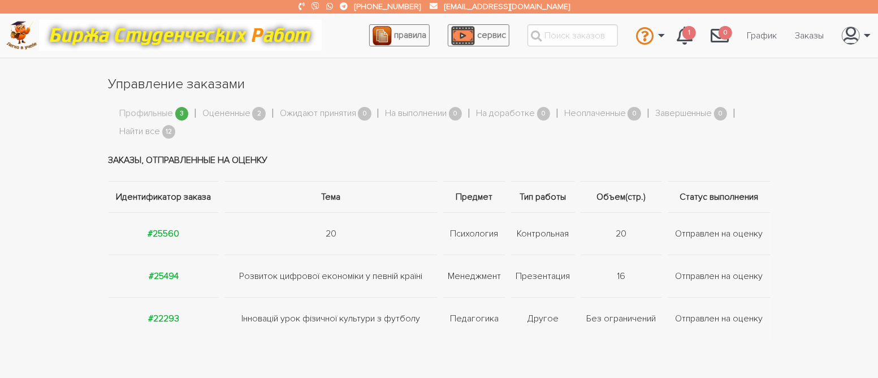
click at [163, 118] on link "Профильные" at bounding box center [147, 113] width 54 height 15
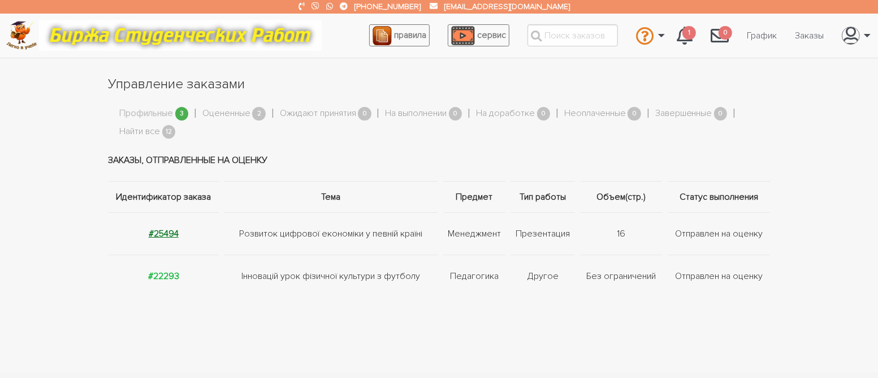
click at [154, 231] on strong "#25494" at bounding box center [164, 233] width 30 height 11
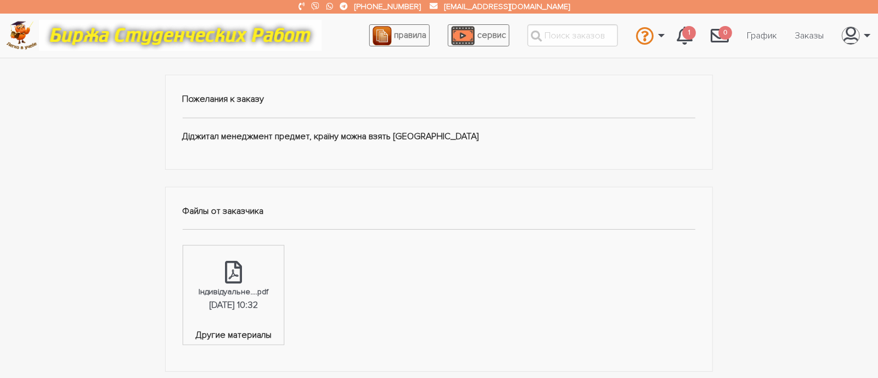
scroll to position [226, 0]
